Goal: Navigation & Orientation: Find specific page/section

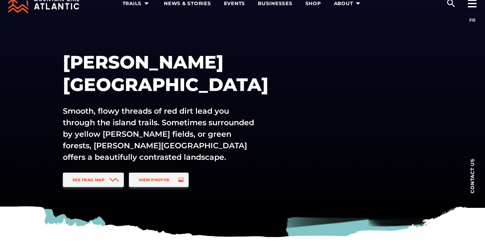
scroll to position [19, 0]
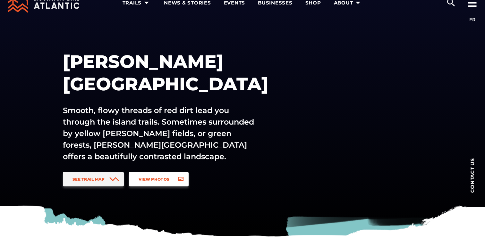
click at [163, 181] on span "View Photos" at bounding box center [153, 179] width 31 height 5
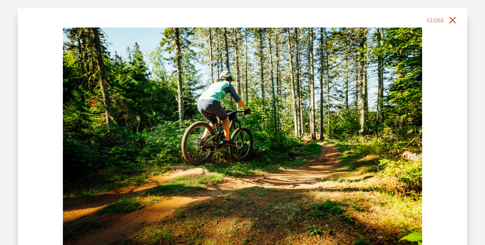
click at [443, 23] on span "Close" at bounding box center [435, 20] width 17 height 6
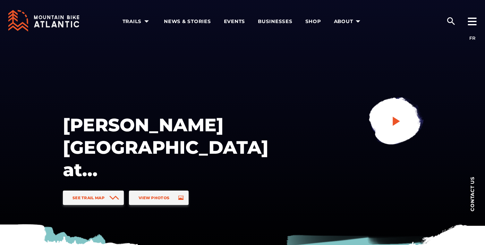
click at [389, 119] on link at bounding box center [395, 122] width 86 height 86
